Goal: Task Accomplishment & Management: Use online tool/utility

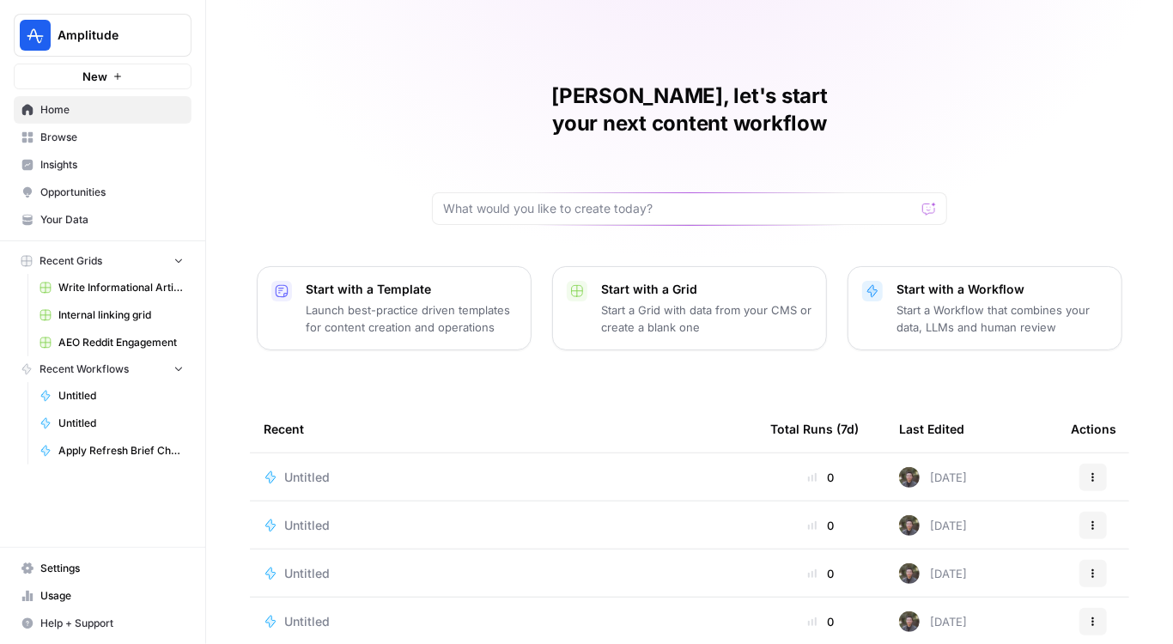
click at [82, 196] on span "Opportunities" at bounding box center [111, 192] width 143 height 15
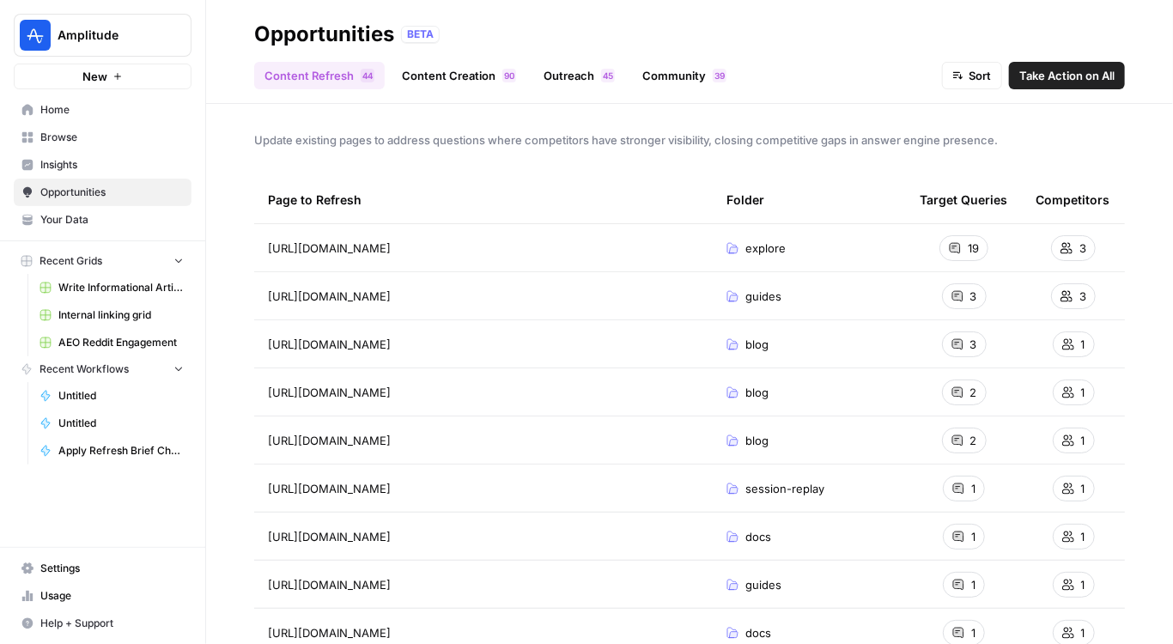
click at [97, 144] on span "Browse" at bounding box center [111, 137] width 143 height 15
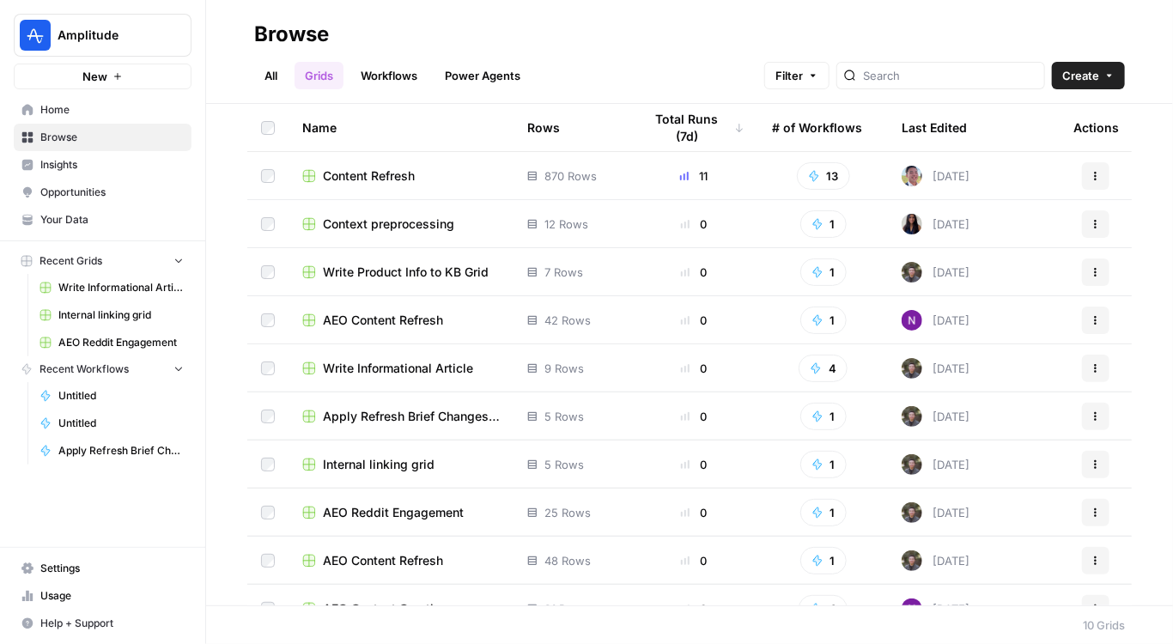
click at [381, 370] on span "Write Informational Article" at bounding box center [398, 368] width 150 height 17
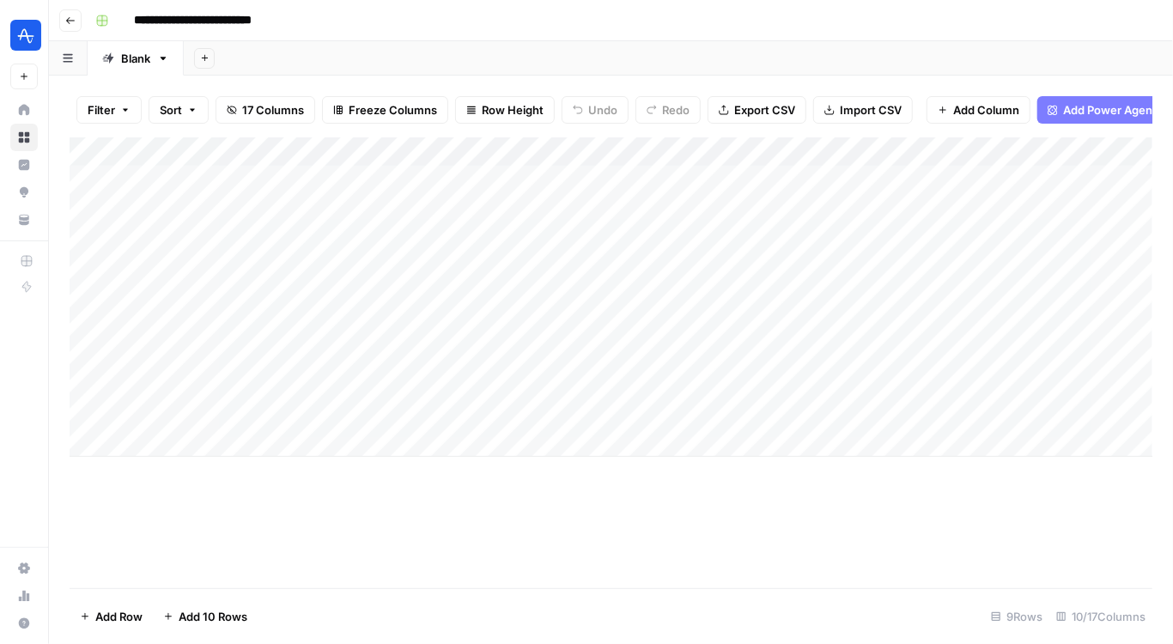
click at [436, 183] on div "Add Column" at bounding box center [611, 296] width 1082 height 319
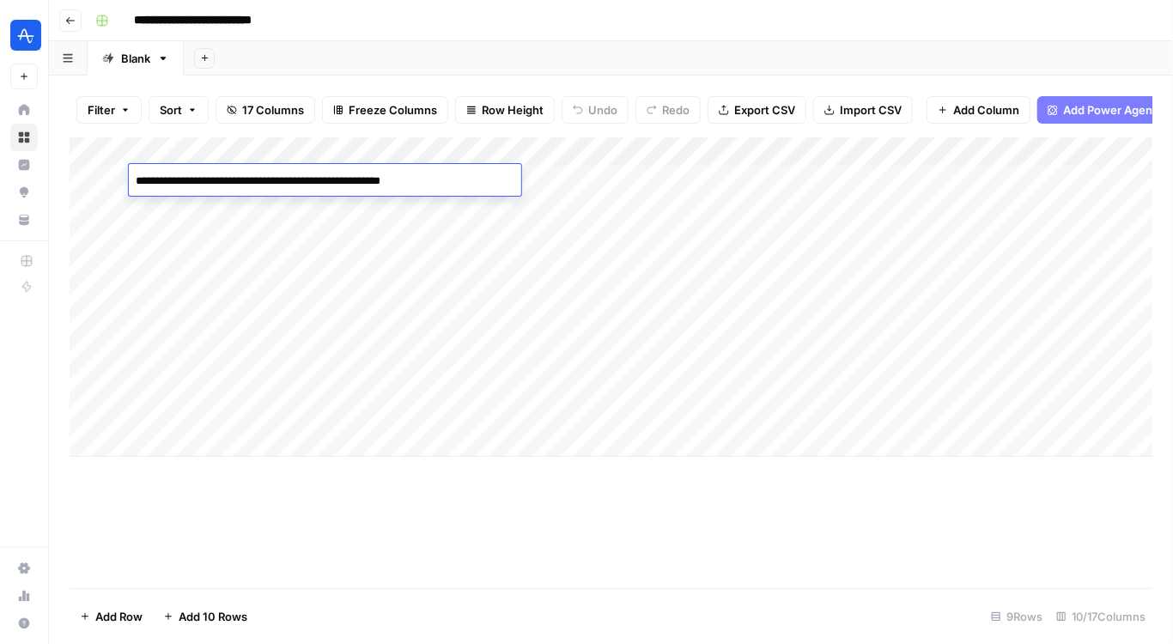
click at [381, 536] on div "Add Column" at bounding box center [611, 362] width 1082 height 451
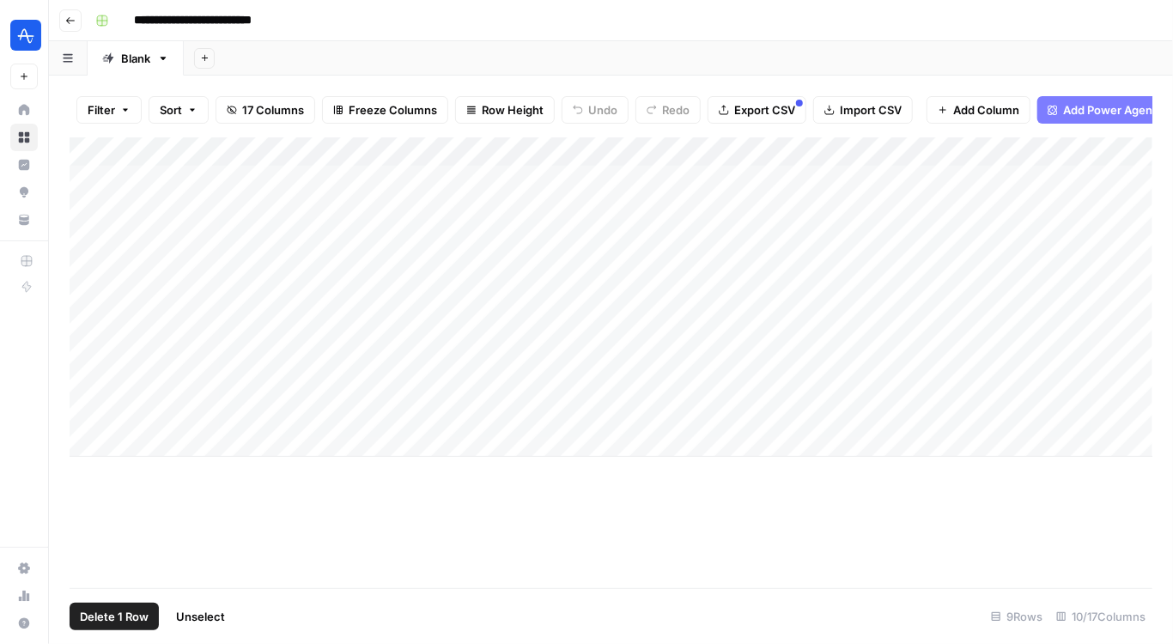
click at [92, 179] on div "Add Column" at bounding box center [611, 296] width 1082 height 319
click at [293, 324] on div "Add Column" at bounding box center [611, 296] width 1082 height 319
click at [303, 463] on div "Add Column" at bounding box center [611, 362] width 1082 height 451
click at [114, 384] on div "Add Column" at bounding box center [611, 296] width 1082 height 319
click at [116, 379] on div "Add Column" at bounding box center [611, 296] width 1082 height 319
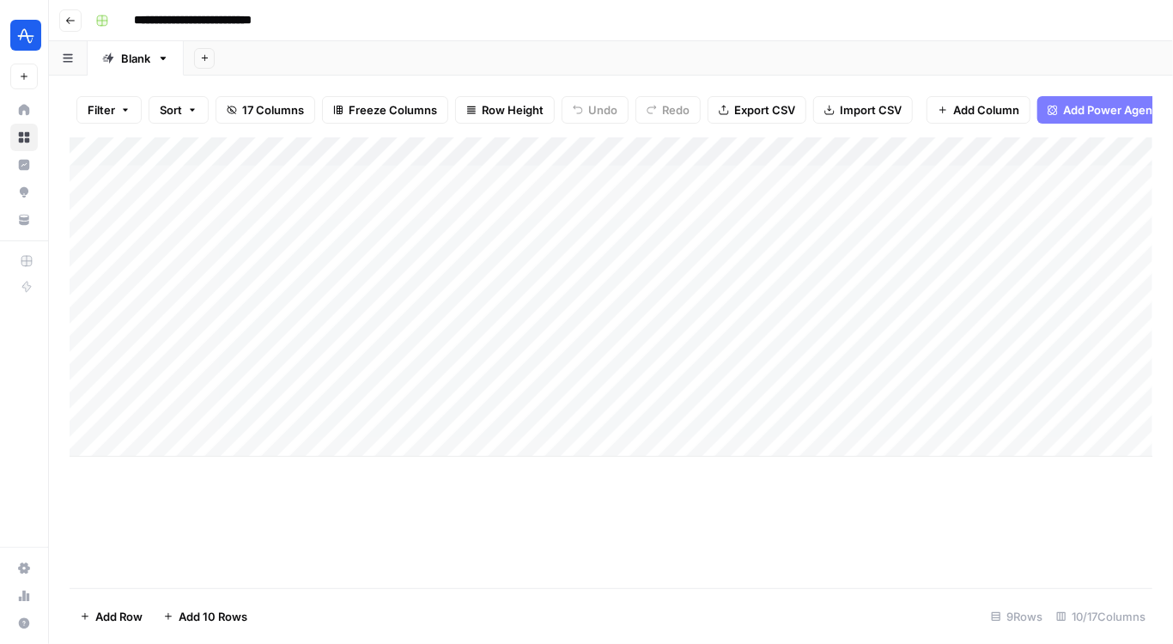
click at [104, 155] on div "Add Column" at bounding box center [611, 296] width 1082 height 319
click at [294, 514] on div "Add Column" at bounding box center [611, 362] width 1082 height 451
